Goal: Transaction & Acquisition: Purchase product/service

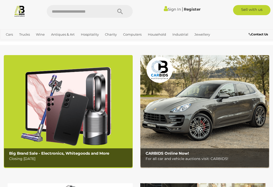
click at [148, 52] on section "Big Brand Sale - Electronics, Whitegoods and More Closing Monday 11th August Co…" at bounding box center [136, 144] width 273 height 198
click at [109, 11] on button "Search" at bounding box center [119, 11] width 25 height 13
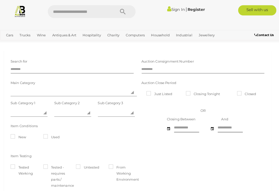
scroll to position [1, 0]
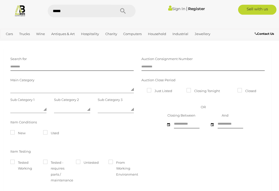
type input "******"
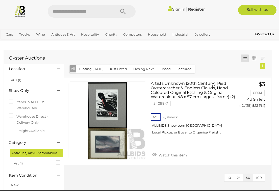
scroll to position [1, 0]
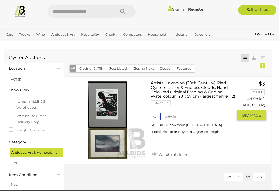
click at [250, 118] on button "GO TO BID PAGE" at bounding box center [252, 115] width 30 height 10
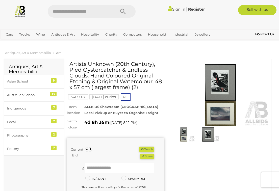
scroll to position [1, 0]
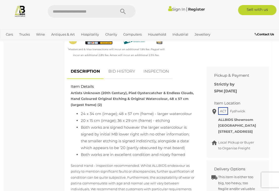
click at [123, 72] on link "BID HISTORY" at bounding box center [122, 71] width 34 height 15
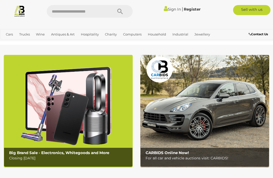
click at [0, 0] on link "Art" at bounding box center [0, 0] width 0 height 0
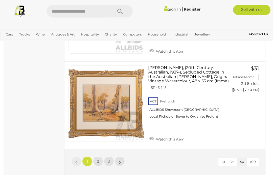
scroll to position [4377, 0]
click at [100, 157] on link "2" at bounding box center [98, 162] width 10 height 10
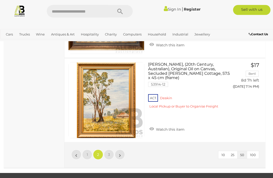
scroll to position [4339, 0]
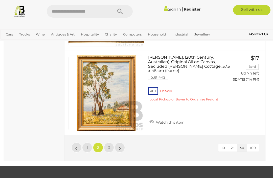
click at [109, 146] on span "3" at bounding box center [109, 148] width 2 height 5
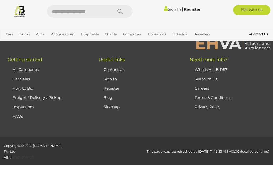
scroll to position [68, 0]
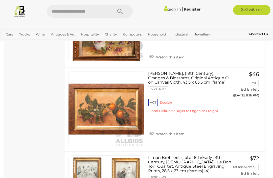
scroll to position [2547, 0]
